Goal: Information Seeking & Learning: Check status

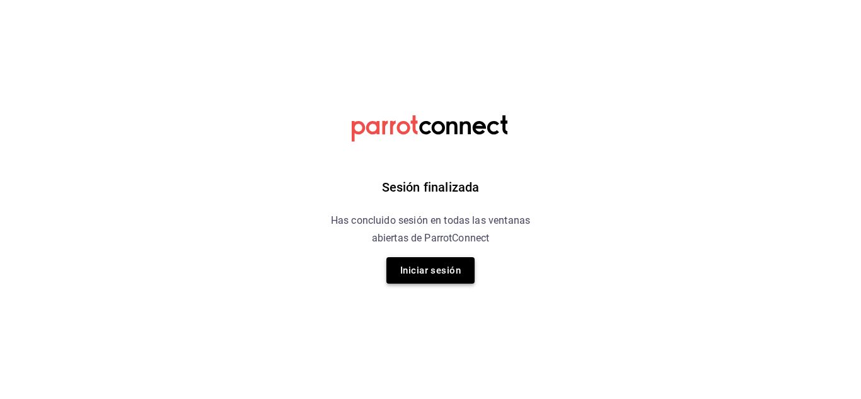
click at [413, 261] on button "Iniciar sesión" at bounding box center [430, 270] width 88 height 26
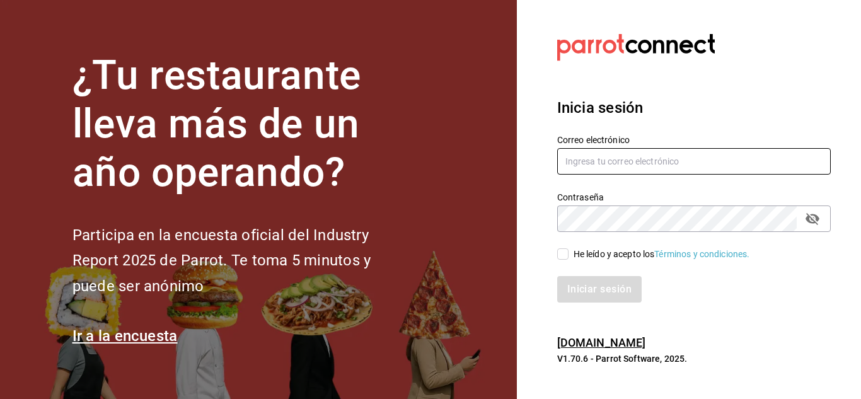
type input "[EMAIL_ADDRESS][PERSON_NAME][DOMAIN_NAME]"
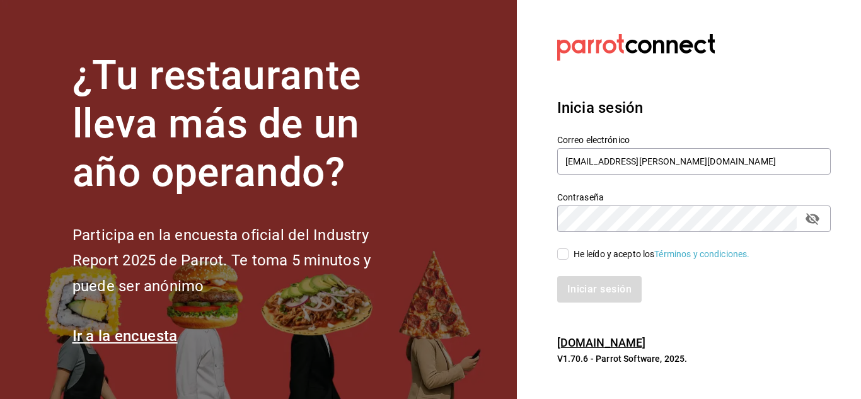
click at [570, 260] on span "He leído y acepto los Términos y condiciones." at bounding box center [660, 254] width 182 height 13
click at [569, 260] on input "He leído y acepto los Términos y condiciones." at bounding box center [562, 253] width 11 height 11
checkbox input "true"
click at [586, 289] on button "Iniciar sesión" at bounding box center [600, 289] width 86 height 26
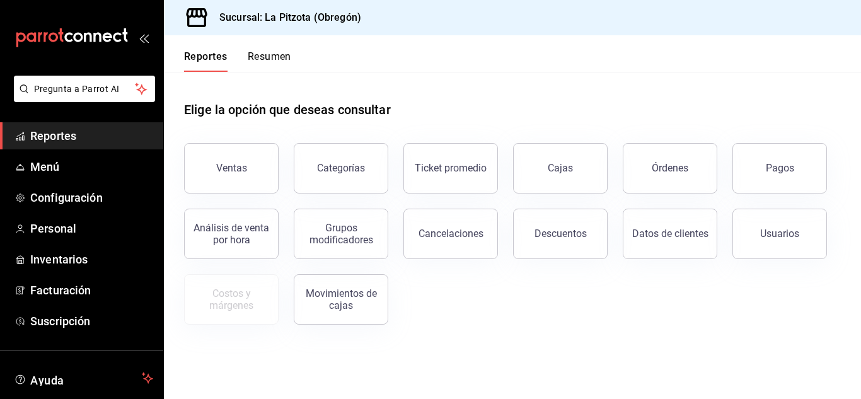
click at [286, 66] on button "Resumen" at bounding box center [269, 60] width 43 height 21
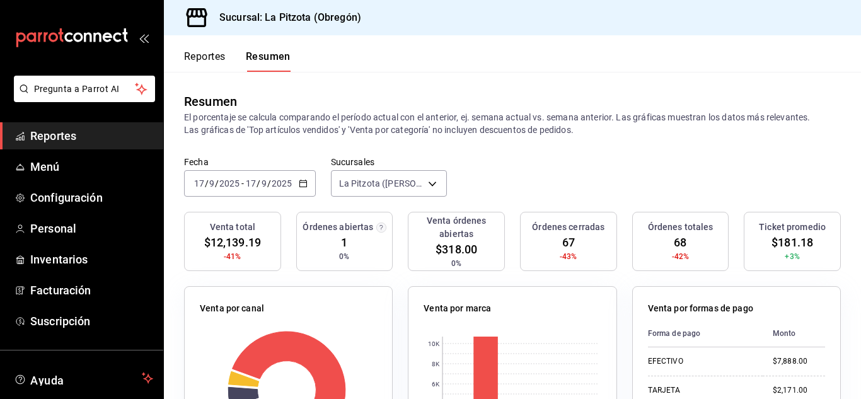
click at [197, 189] on div "[DATE] [DATE] - [DATE] [DATE]" at bounding box center [250, 183] width 132 height 26
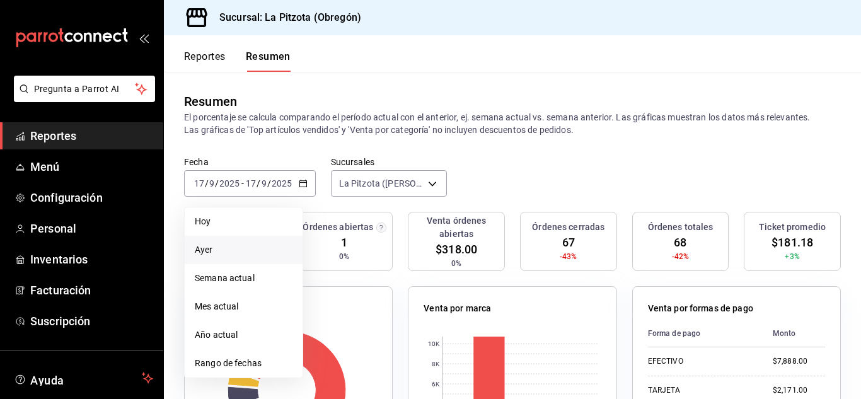
click at [209, 250] on span "Ayer" at bounding box center [244, 249] width 98 height 13
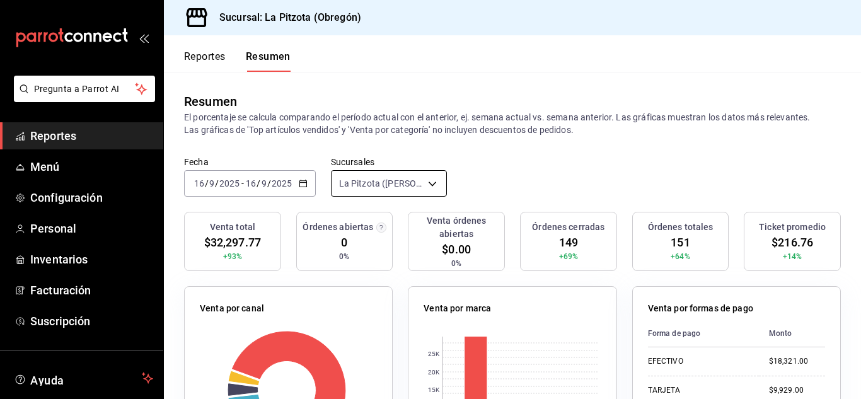
click at [422, 181] on body "Pregunta a Parrot AI Reportes Menú Configuración Personal Inventarios Facturaci…" at bounding box center [430, 199] width 861 height 399
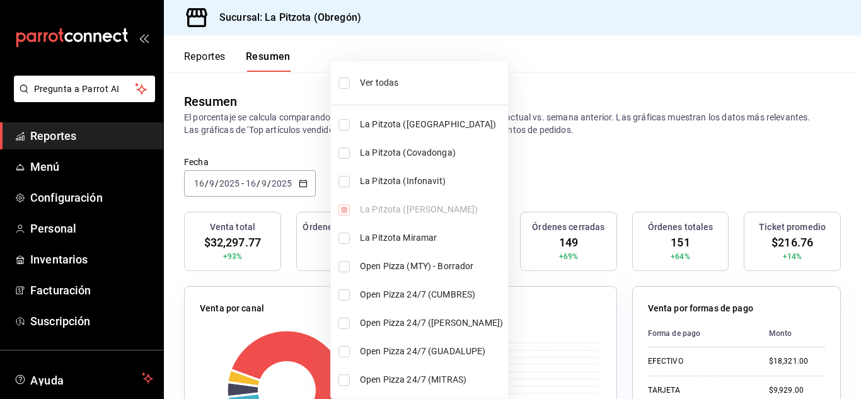
click at [349, 186] on input "checkbox" at bounding box center [343, 181] width 11 height 11
checkbox input "true"
type input "[object Object],[object Object]"
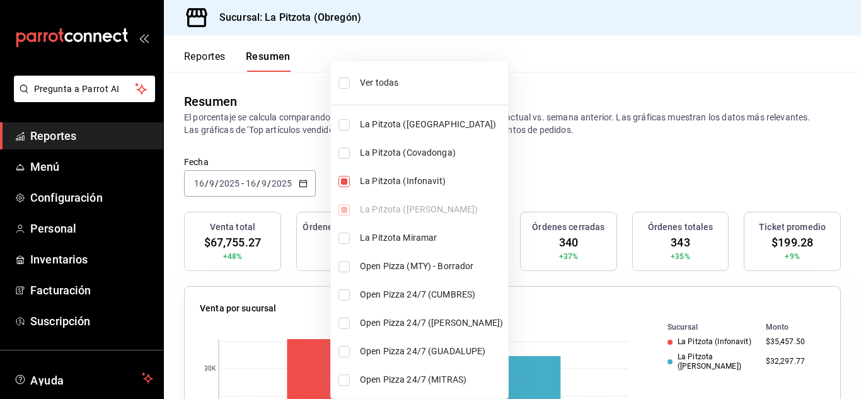
click at [571, 154] on div at bounding box center [430, 199] width 861 height 399
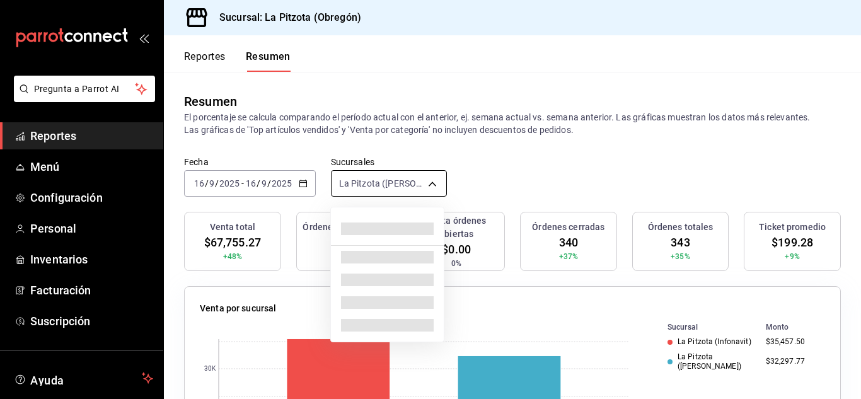
click at [375, 176] on body "Pregunta a Parrot AI Reportes Menú Configuración Personal Inventarios Facturaci…" at bounding box center [430, 199] width 861 height 399
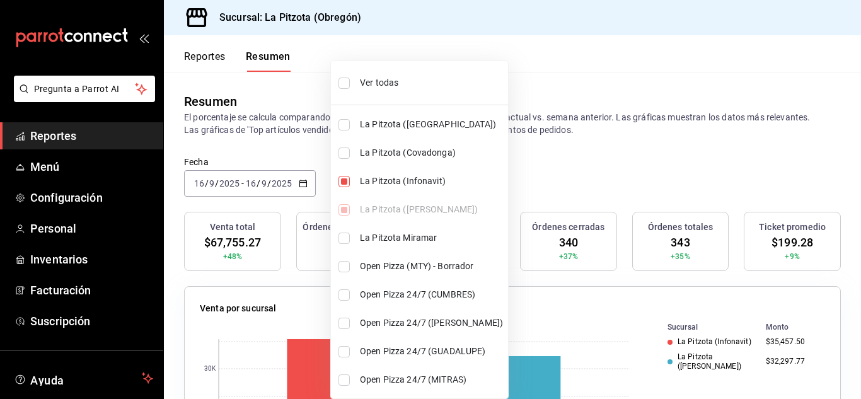
click at [342, 183] on input "checkbox" at bounding box center [343, 181] width 11 height 11
checkbox input "false"
type input "[object Object]"
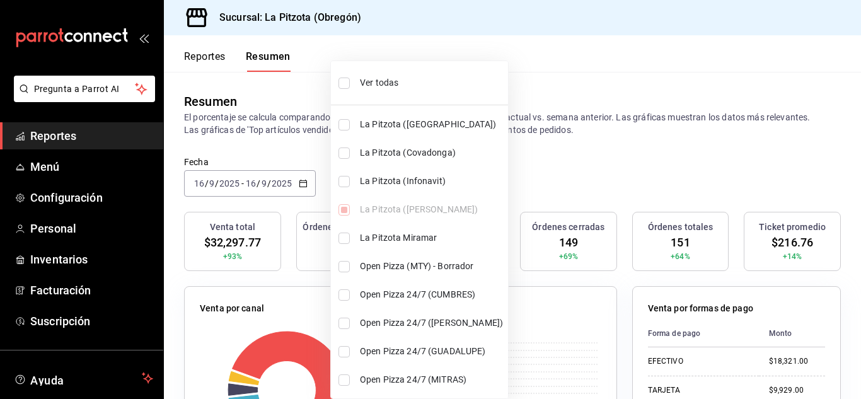
click at [257, 188] on div at bounding box center [430, 199] width 861 height 399
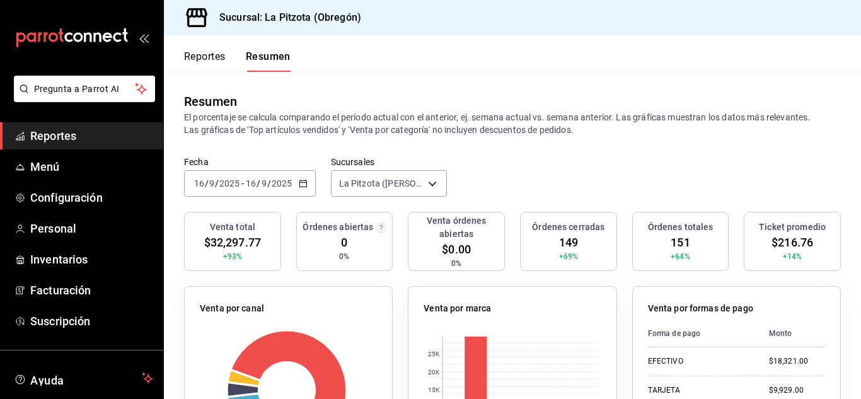
click at [211, 186] on input "9" at bounding box center [212, 183] width 6 height 10
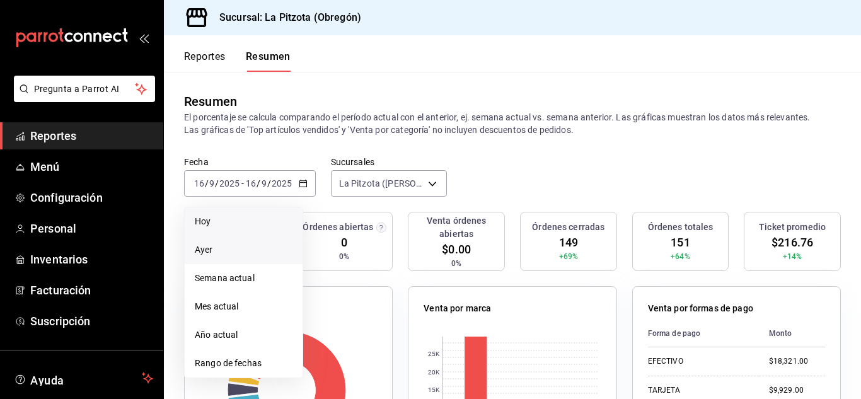
click at [212, 223] on span "Hoy" at bounding box center [244, 221] width 98 height 13
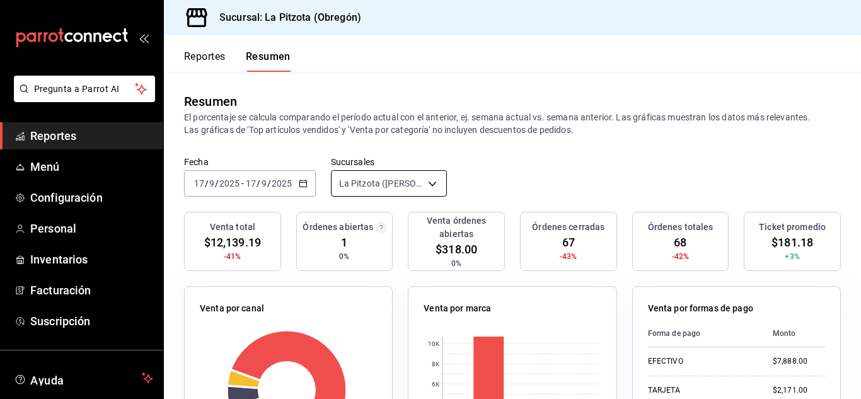
click at [360, 178] on body "Pregunta a Parrot AI Reportes Menú Configuración Personal Inventarios Facturaci…" at bounding box center [430, 199] width 861 height 399
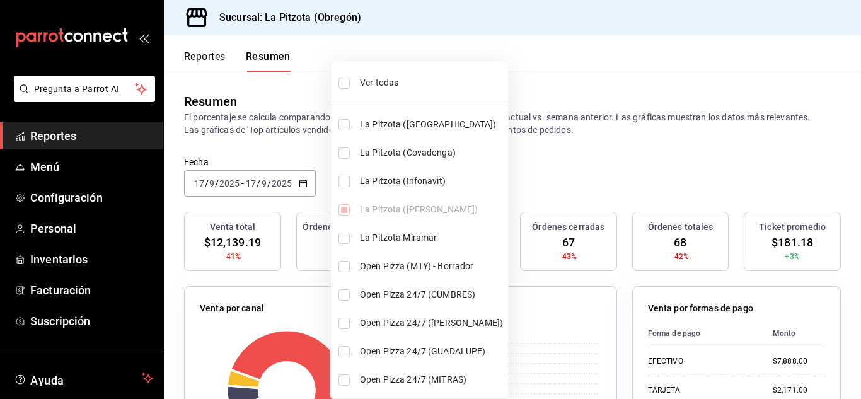
click at [344, 183] on input "checkbox" at bounding box center [343, 181] width 11 height 11
checkbox input "true"
type input "[object Object],[object Object]"
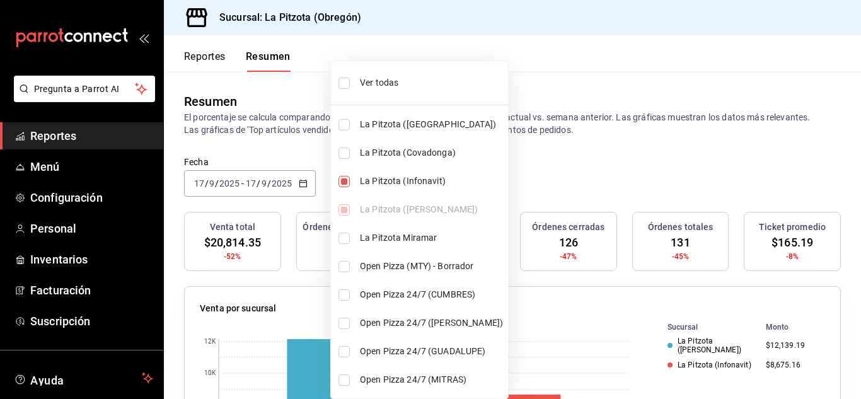
click at [344, 183] on input "checkbox" at bounding box center [343, 181] width 11 height 11
checkbox input "false"
type input "[object Object]"
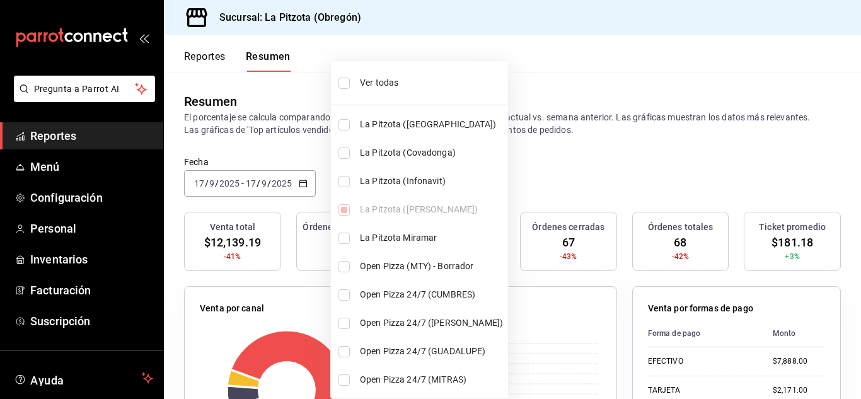
click at [240, 154] on div at bounding box center [430, 199] width 861 height 399
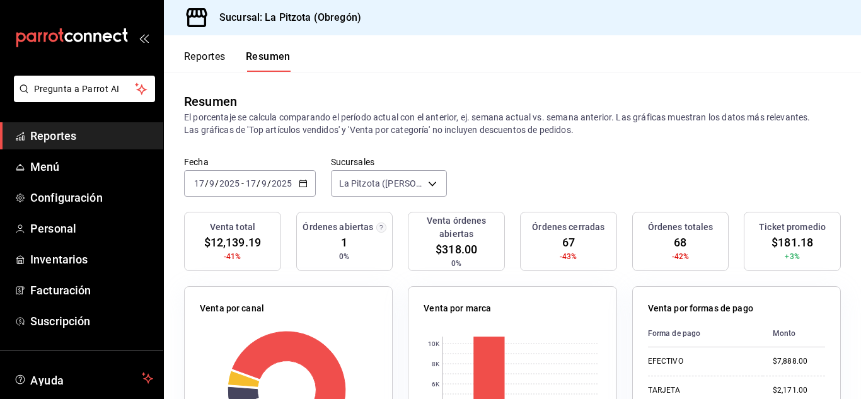
click at [199, 177] on div "[DATE] [DATE] - [DATE] [DATE]" at bounding box center [250, 183] width 132 height 26
click at [201, 59] on button "Reportes" at bounding box center [205, 60] width 42 height 21
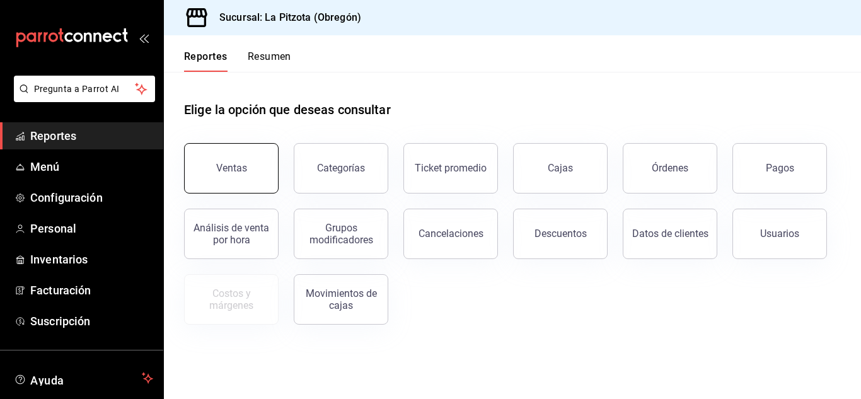
click at [233, 176] on button "Ventas" at bounding box center [231, 168] width 95 height 50
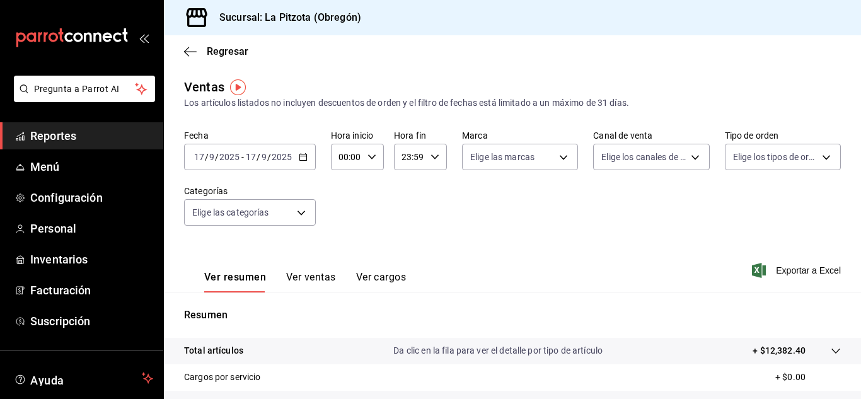
click at [192, 154] on div "[DATE] [DATE]" at bounding box center [216, 157] width 49 height 10
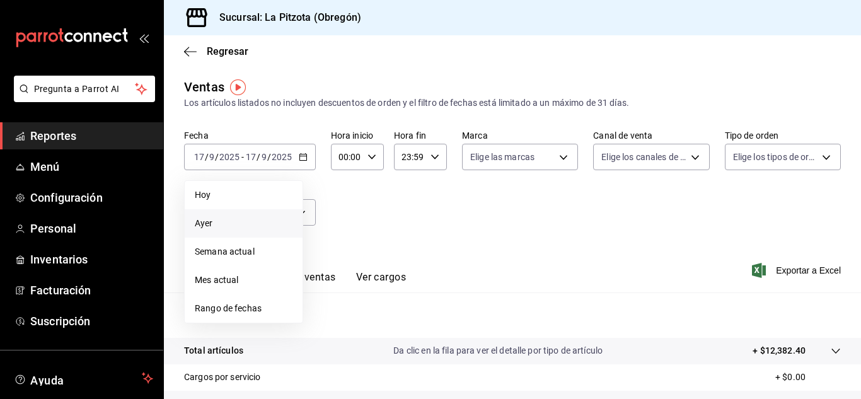
click at [213, 221] on span "Ayer" at bounding box center [244, 223] width 98 height 13
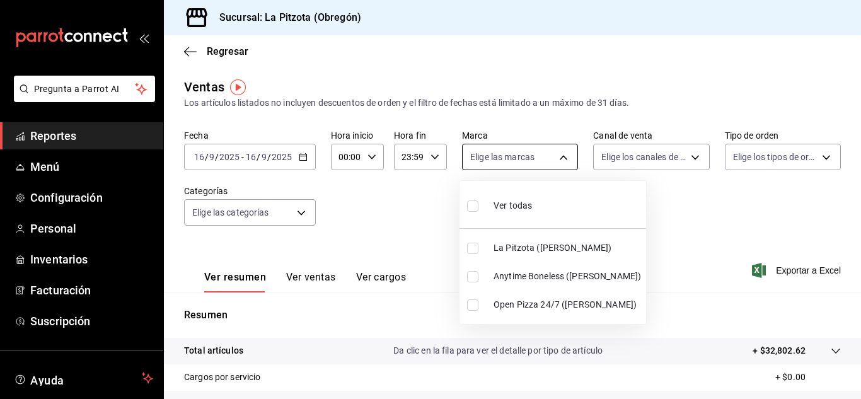
click at [483, 152] on body "Pregunta a Parrot AI Reportes Menú Configuración Personal Inventarios Facturaci…" at bounding box center [430, 199] width 861 height 399
click at [478, 271] on input "checkbox" at bounding box center [472, 276] width 11 height 11
checkbox input "true"
type input "d0b15645-4641-49bc-8be3-6a792ed6583e"
click at [612, 162] on div at bounding box center [430, 199] width 861 height 399
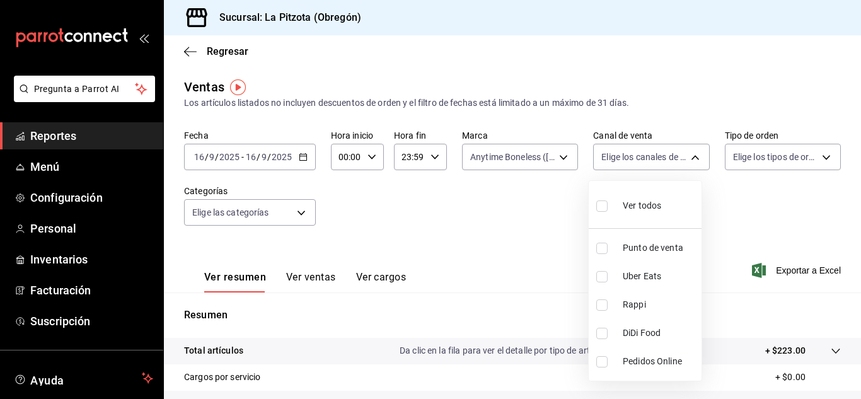
click at [613, 156] on body "Pregunta a Parrot AI Reportes Menú Configuración Personal Inventarios Facturaci…" at bounding box center [430, 199] width 861 height 399
click at [604, 300] on input "checkbox" at bounding box center [601, 304] width 11 height 11
checkbox input "true"
type input "RAPPI"
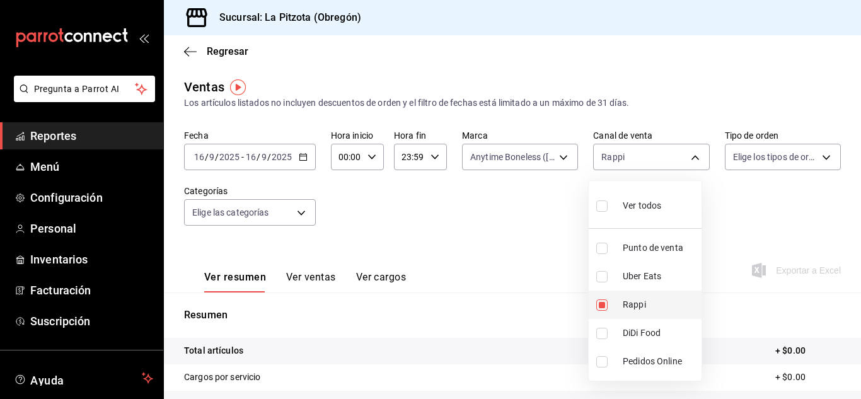
click at [604, 300] on input "checkbox" at bounding box center [601, 304] width 11 height 11
checkbox input "false"
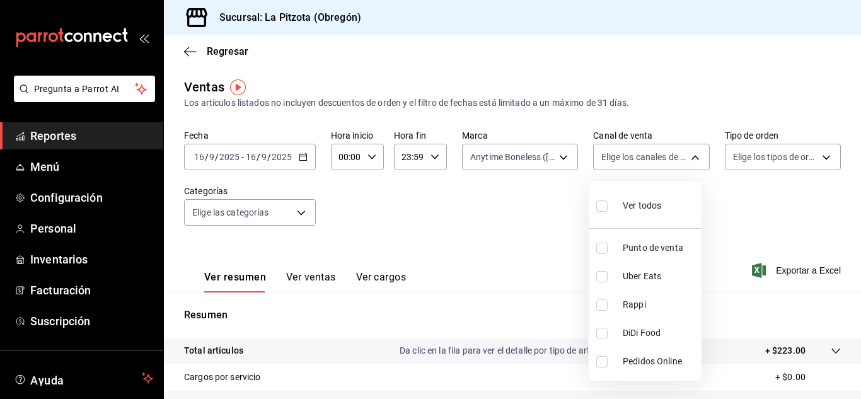
click at [601, 271] on input "checkbox" at bounding box center [601, 276] width 11 height 11
checkbox input "true"
type input "UBER_EATS"
click at [601, 271] on input "checkbox" at bounding box center [601, 276] width 11 height 11
checkbox input "false"
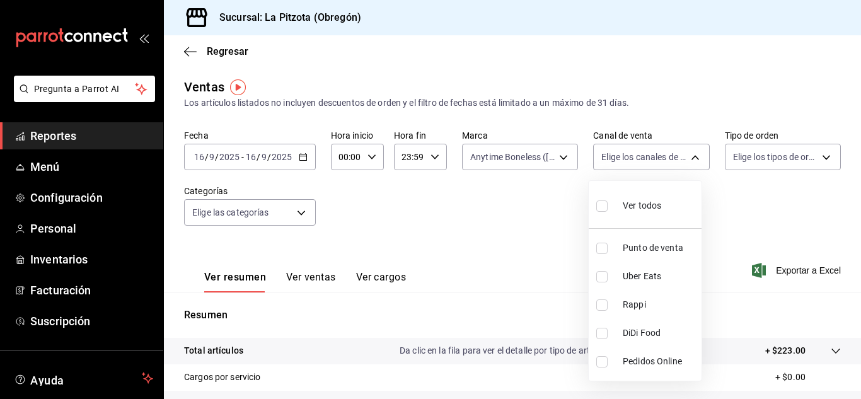
click at [500, 159] on div at bounding box center [430, 199] width 861 height 399
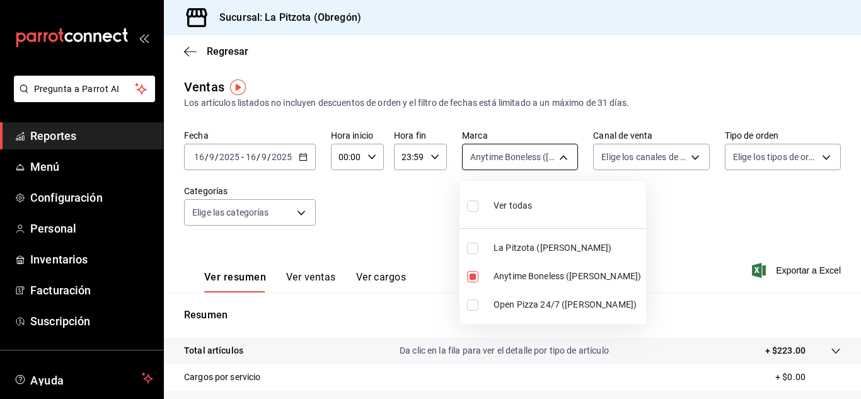
click at [505, 162] on body "Pregunta a Parrot AI Reportes Menú Configuración Personal Inventarios Facturaci…" at bounding box center [430, 199] width 861 height 399
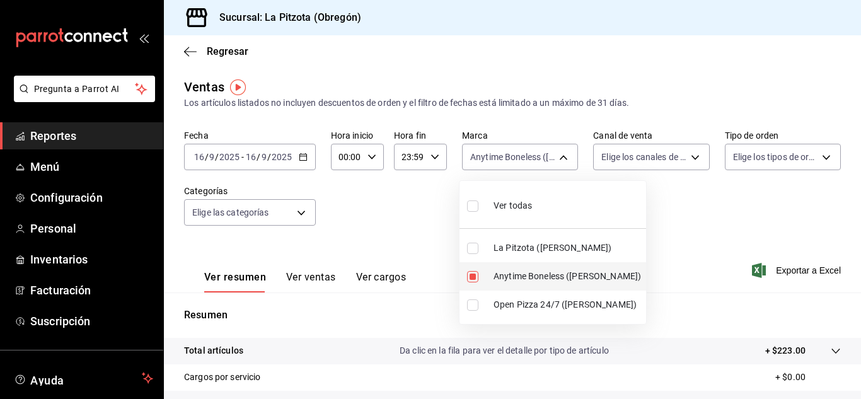
click at [472, 274] on input "checkbox" at bounding box center [472, 276] width 11 height 11
checkbox input "false"
click at [471, 305] on input "checkbox" at bounding box center [472, 304] width 11 height 11
checkbox input "true"
type input "8f97d9a1-f00b-4323-96e2-15f6e5ebb1cd"
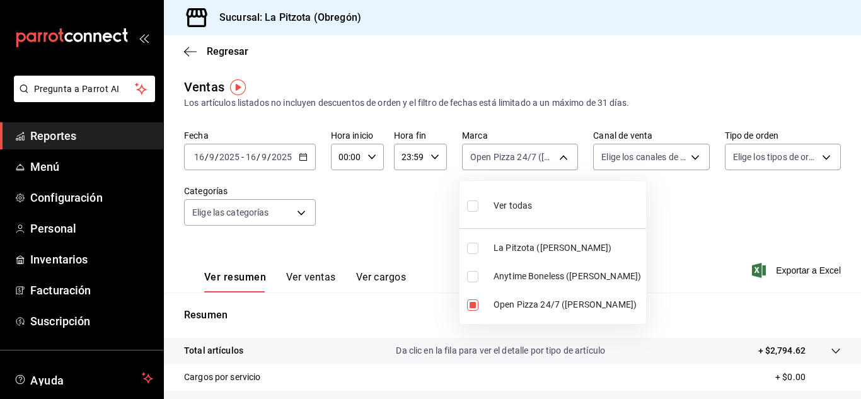
click at [715, 289] on div at bounding box center [430, 199] width 861 height 399
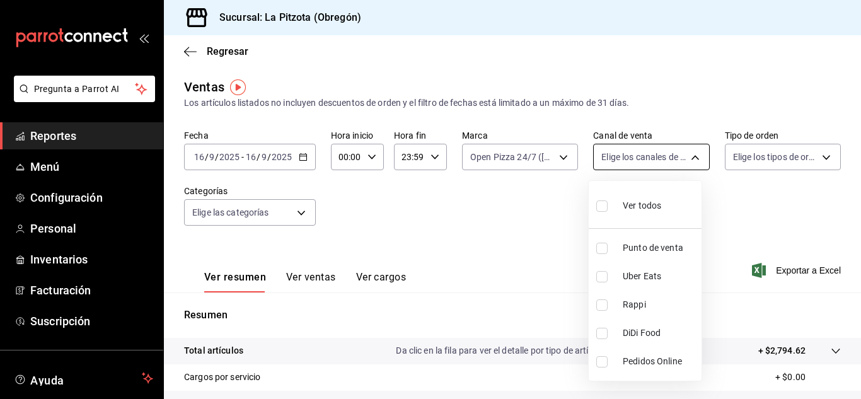
click at [649, 151] on body "Pregunta a Parrot AI Reportes Menú Configuración Personal Inventarios Facturaci…" at bounding box center [430, 199] width 861 height 399
click at [603, 308] on input "checkbox" at bounding box center [601, 304] width 11 height 11
checkbox input "true"
type input "RAPPI"
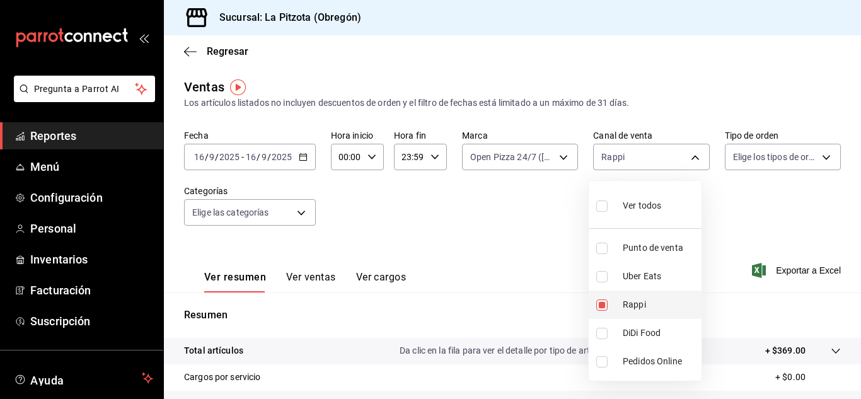
click at [609, 305] on label at bounding box center [604, 304] width 16 height 11
click at [608, 305] on input "checkbox" at bounding box center [601, 304] width 11 height 11
checkbox input "true"
type input "RAPPI"
click at [601, 280] on input "checkbox" at bounding box center [601, 276] width 11 height 11
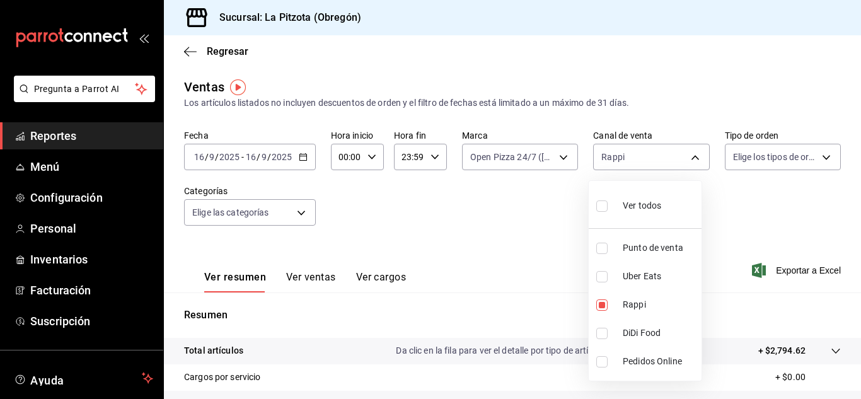
checkbox input "true"
type input "RAPPI,UBER_EATS"
click at [599, 308] on input "checkbox" at bounding box center [601, 304] width 11 height 11
checkbox input "false"
type input "UBER_EATS"
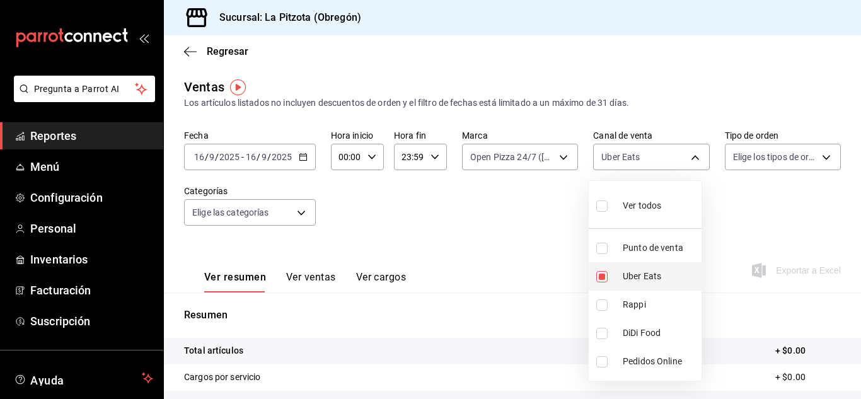
click at [606, 271] on input "checkbox" at bounding box center [601, 276] width 11 height 11
checkbox input "false"
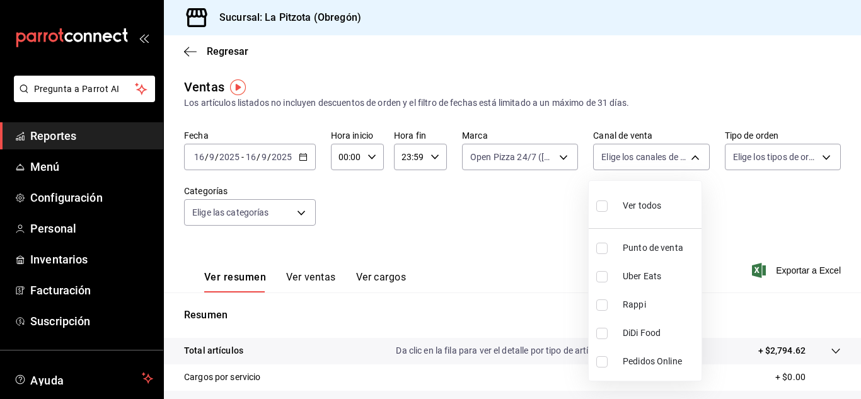
click at [603, 332] on input "checkbox" at bounding box center [601, 333] width 11 height 11
checkbox input "true"
type input "DIDI_FOOD"
drag, startPoint x: 761, startPoint y: 352, endPoint x: 792, endPoint y: 352, distance: 30.3
click at [789, 352] on div at bounding box center [430, 199] width 861 height 399
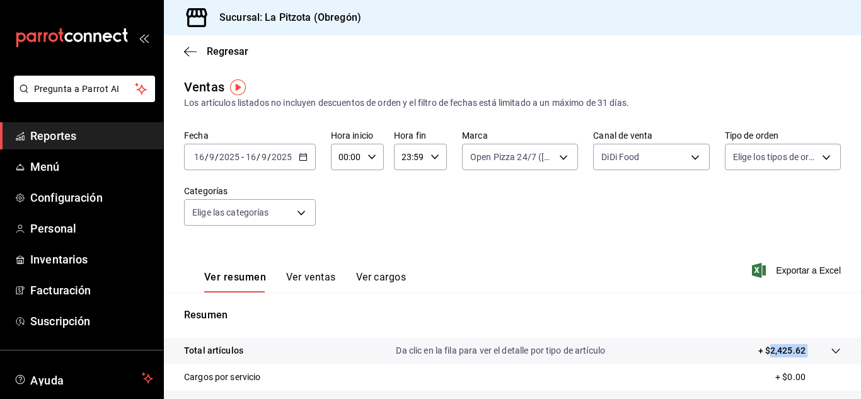
drag, startPoint x: 797, startPoint y: 352, endPoint x: 763, endPoint y: 352, distance: 34.0
click at [763, 352] on tr "Total artículos Da clic en la fila para ver el detalle por tipo de artículo + $…" at bounding box center [512, 351] width 697 height 26
click at [763, 352] on p "+ $2,425.62" at bounding box center [781, 350] width 47 height 13
drag, startPoint x: 763, startPoint y: 352, endPoint x: 794, endPoint y: 349, distance: 31.0
click at [794, 349] on p "+ $2,425.62" at bounding box center [781, 350] width 47 height 13
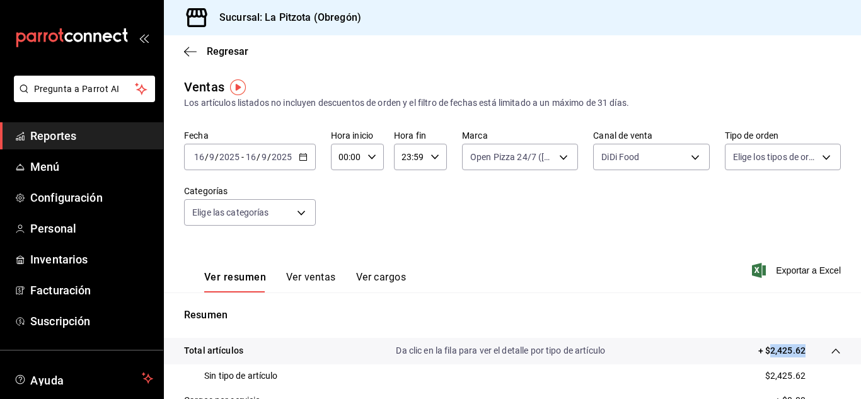
copy p "2,425.62"
click at [511, 161] on body "Pregunta a Parrot AI Reportes Menú Configuración Personal Inventarios Facturaci…" at bounding box center [430, 199] width 861 height 399
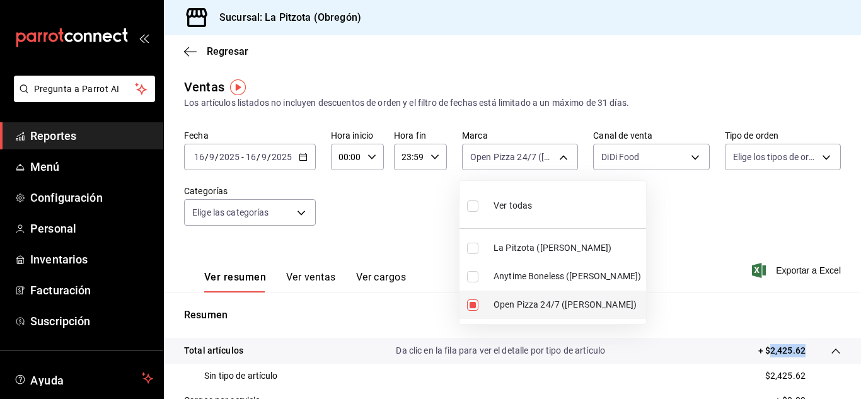
click at [474, 300] on input "checkbox" at bounding box center [472, 304] width 11 height 11
checkbox input "false"
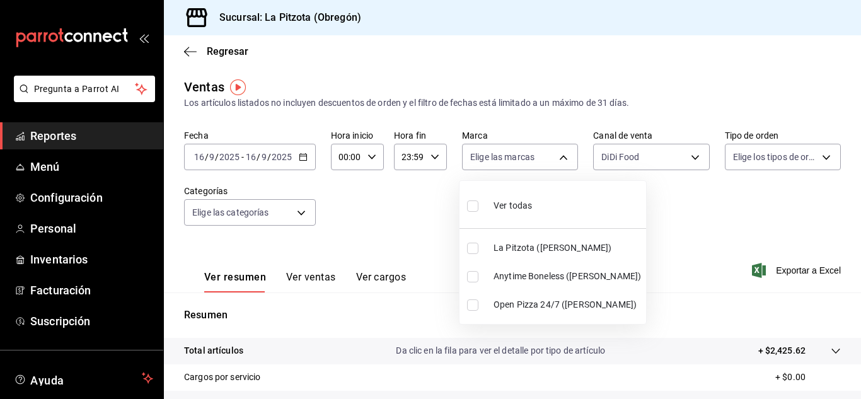
click at [468, 250] on input "checkbox" at bounding box center [472, 248] width 11 height 11
checkbox input "true"
type input "3722eccf-6cf2-48cd-b838-7de1340e0a71"
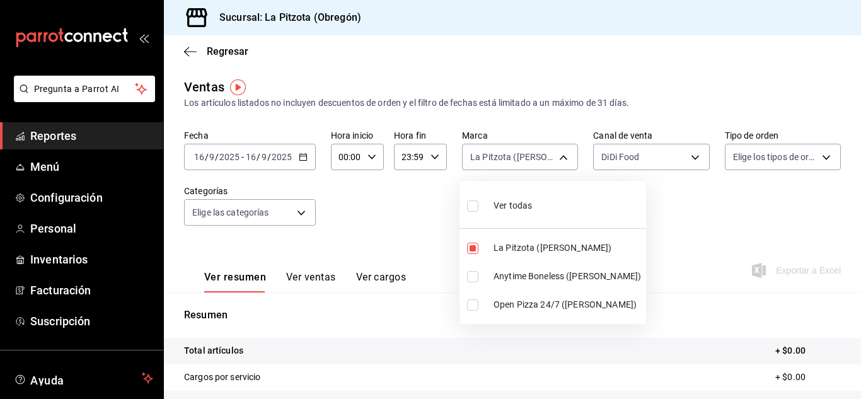
click at [630, 169] on div at bounding box center [430, 199] width 861 height 399
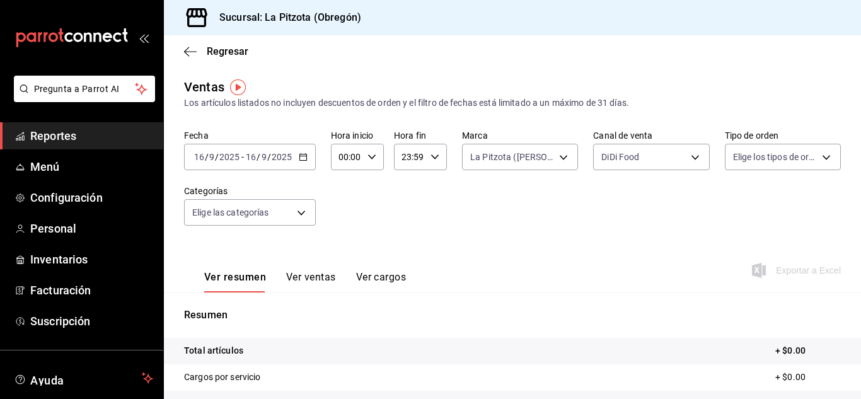
click at [630, 169] on body "Pregunta a Parrot AI Reportes Menú Configuración Personal Inventarios Facturaci…" at bounding box center [430, 199] width 861 height 399
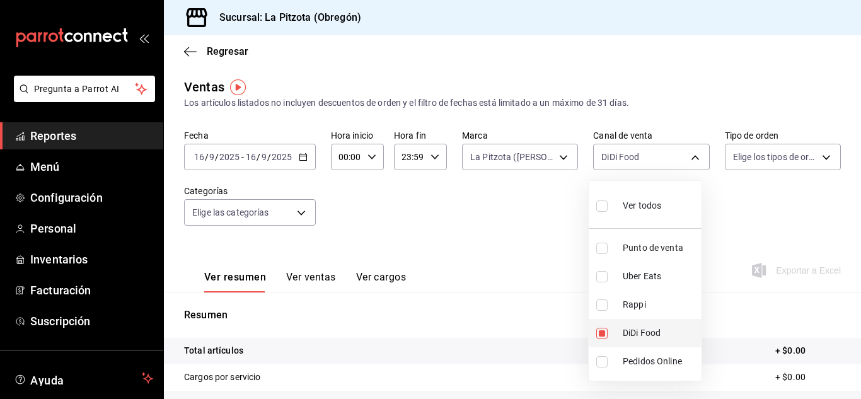
click at [605, 335] on input "checkbox" at bounding box center [601, 333] width 11 height 11
checkbox input "false"
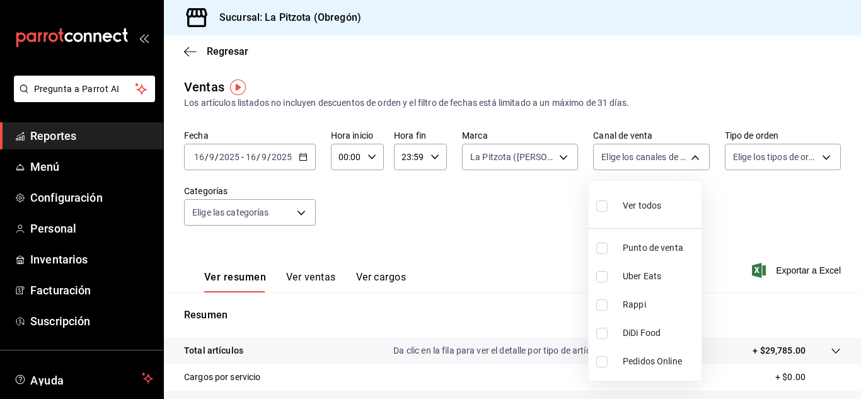
click at [606, 304] on input "checkbox" at bounding box center [601, 304] width 11 height 11
checkbox input "true"
type input "RAPPI"
click at [603, 307] on input "checkbox" at bounding box center [601, 304] width 11 height 11
checkbox input "false"
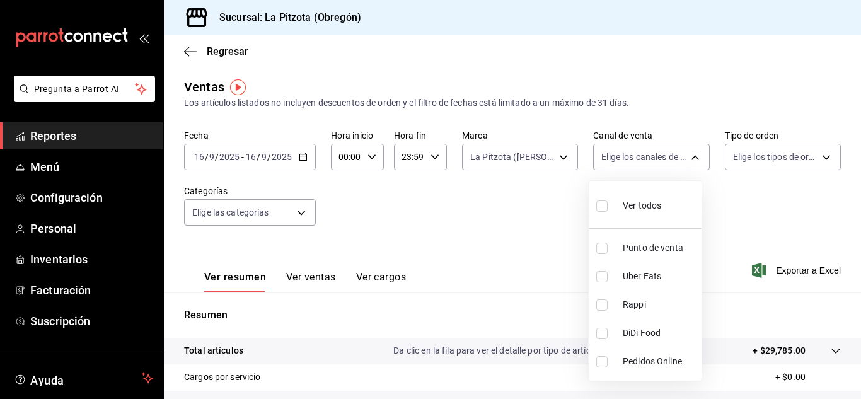
click at [605, 283] on li "Uber Eats" at bounding box center [645, 276] width 113 height 28
type input "UBER_EATS"
click at [599, 275] on input "checkbox" at bounding box center [601, 276] width 11 height 11
checkbox input "false"
click at [529, 162] on div at bounding box center [430, 199] width 861 height 399
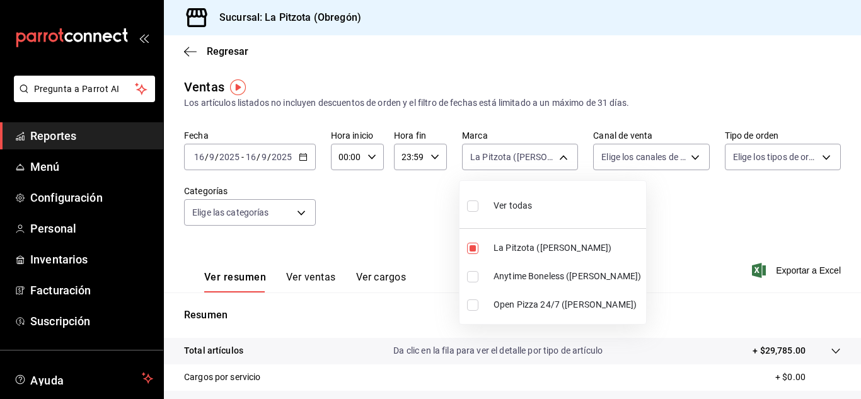
click at [521, 162] on body "Pregunta a Parrot AI Reportes Menú Configuración Personal Inventarios Facturaci…" at bounding box center [430, 199] width 861 height 399
click at [470, 249] on input "checkbox" at bounding box center [472, 248] width 11 height 11
checkbox input "false"
click at [631, 212] on div at bounding box center [430, 199] width 861 height 399
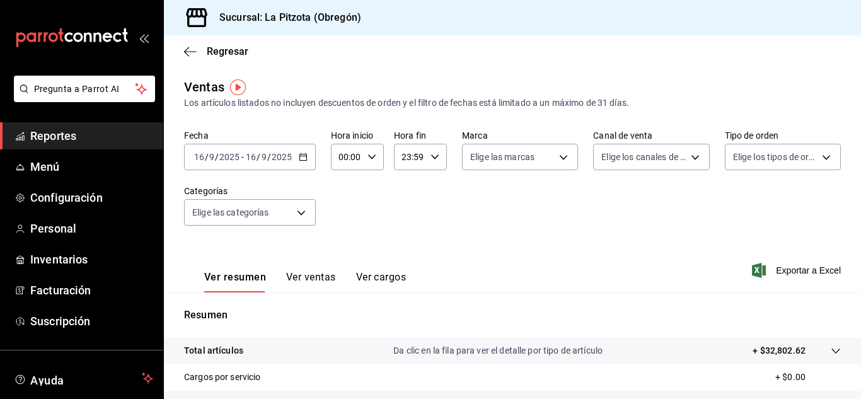
click at [311, 277] on button "Ver ventas" at bounding box center [311, 281] width 50 height 21
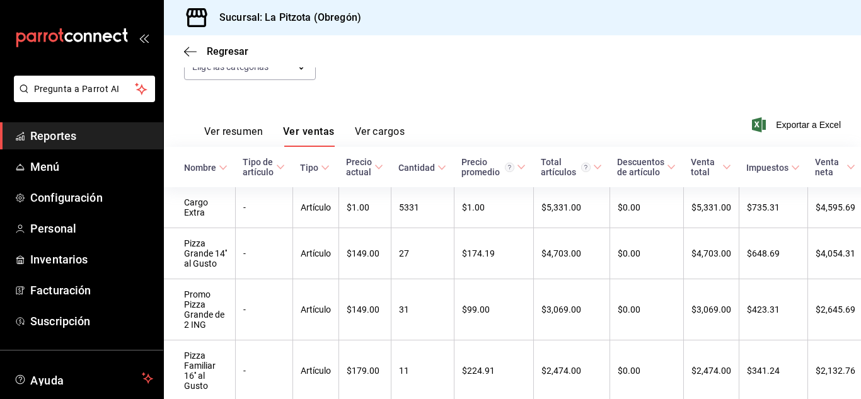
scroll to position [151, 0]
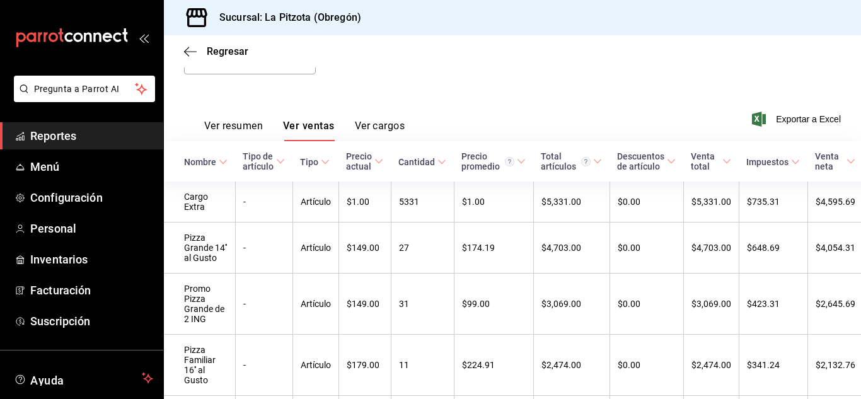
click at [257, 122] on button "Ver resumen" at bounding box center [233, 130] width 59 height 21
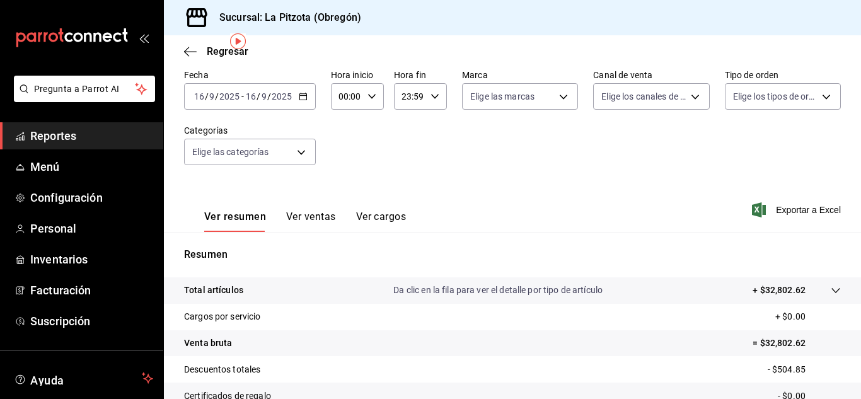
scroll to position [42, 0]
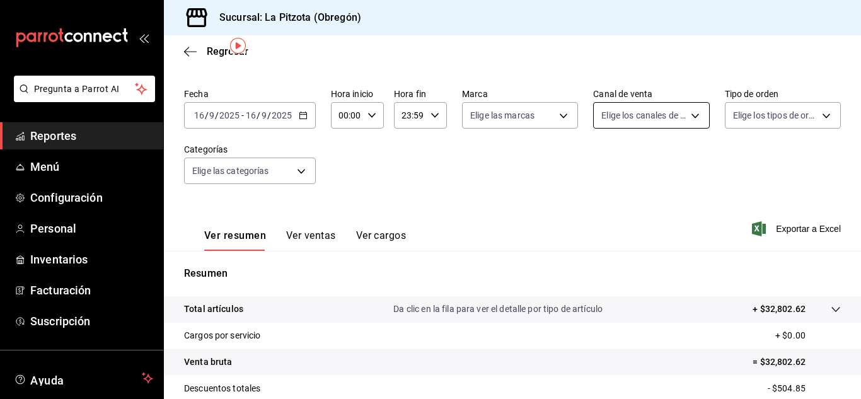
click at [615, 117] on body "Pregunta a Parrot AI Reportes Menú Configuración Personal Inventarios Facturaci…" at bounding box center [430, 199] width 861 height 399
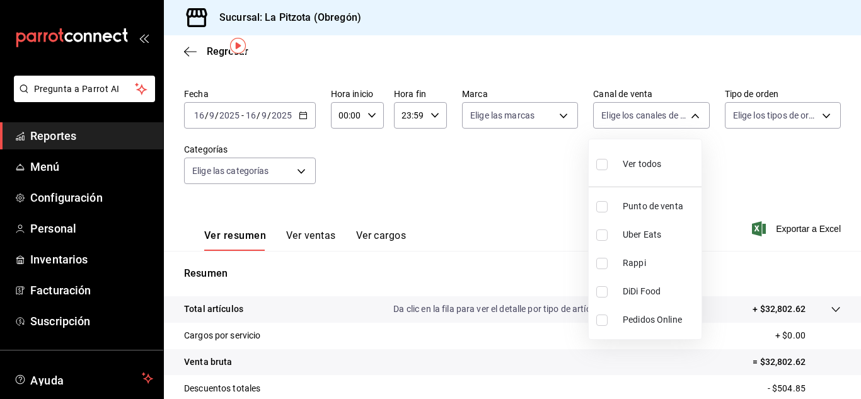
click at [596, 202] on input "checkbox" at bounding box center [601, 206] width 11 height 11
checkbox input "true"
type input "PARROT"
click at [494, 192] on div at bounding box center [430, 199] width 861 height 399
